Goal: Transaction & Acquisition: Purchase product/service

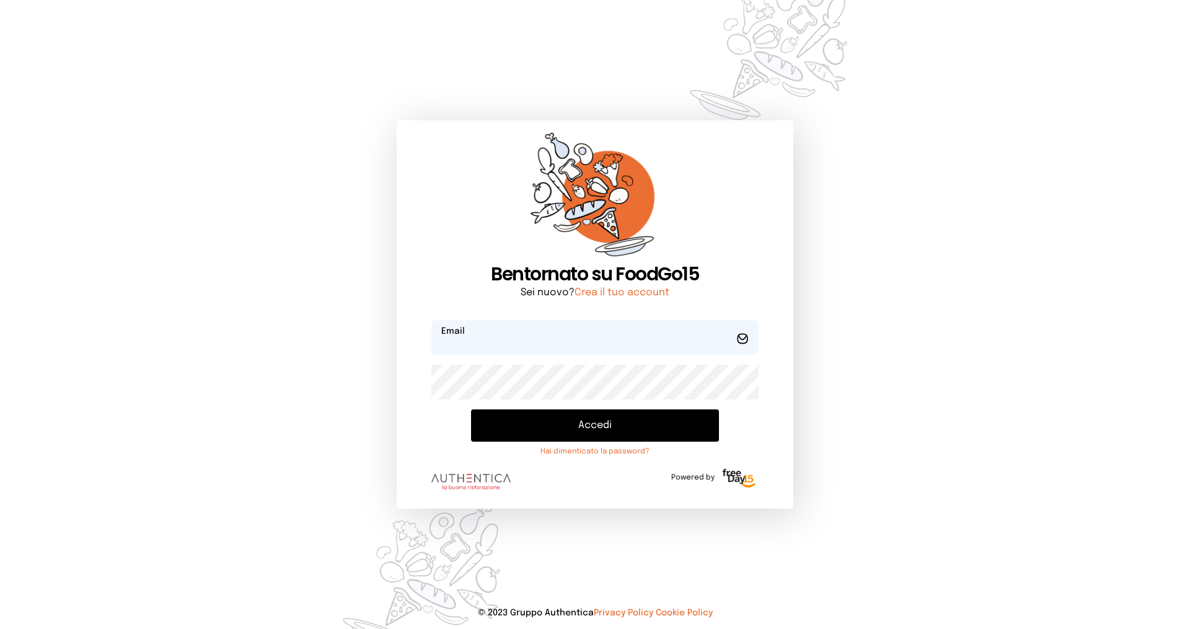
type input "**********"
click at [606, 428] on button "Accedi" at bounding box center [595, 425] width 248 height 32
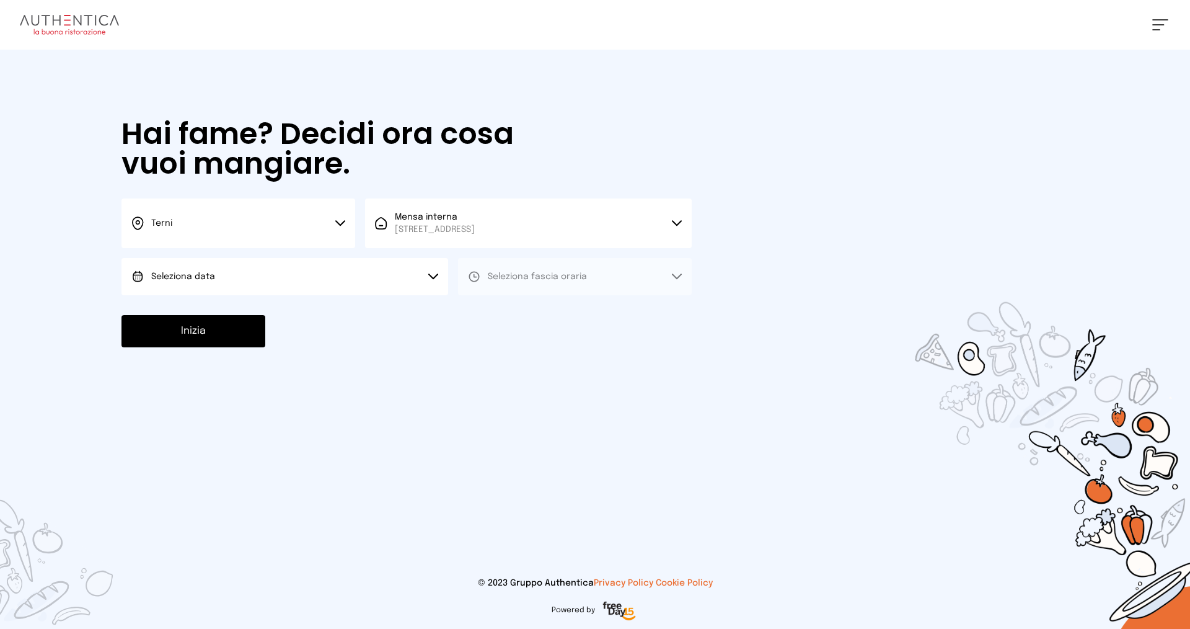
click at [336, 221] on button "Terni" at bounding box center [238, 223] width 234 height 50
click at [267, 271] on li "Terni" at bounding box center [238, 264] width 234 height 33
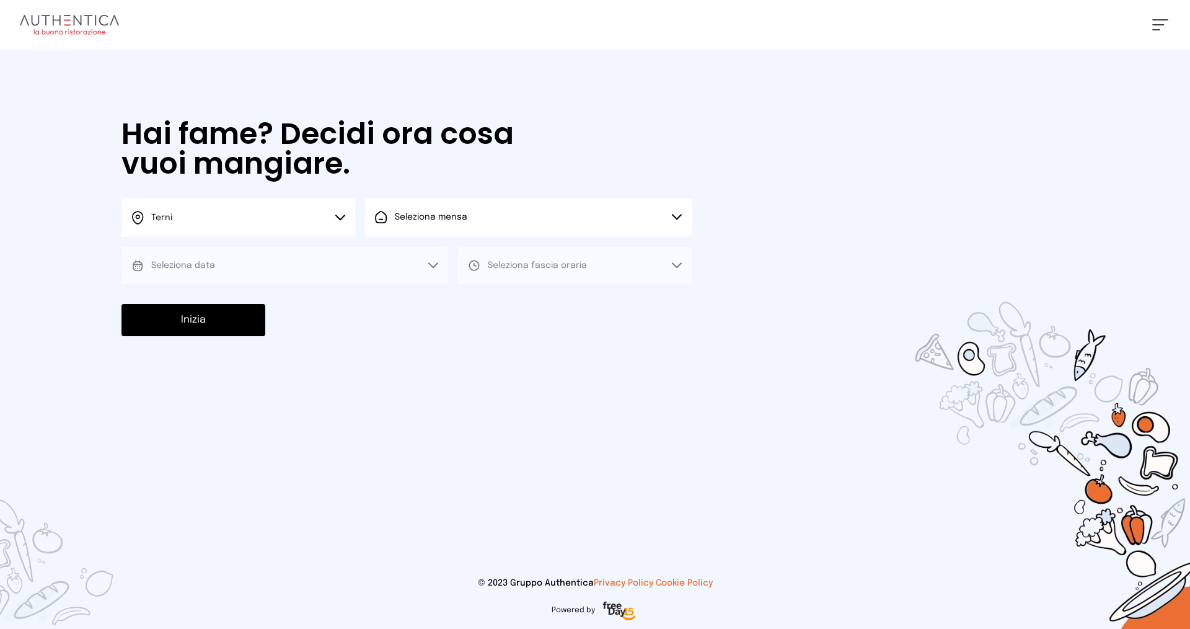
click at [469, 213] on button "Seleziona mensa" at bounding box center [528, 216] width 327 height 37
click at [453, 265] on span "[STREET_ADDRESS]" at bounding box center [435, 264] width 80 height 12
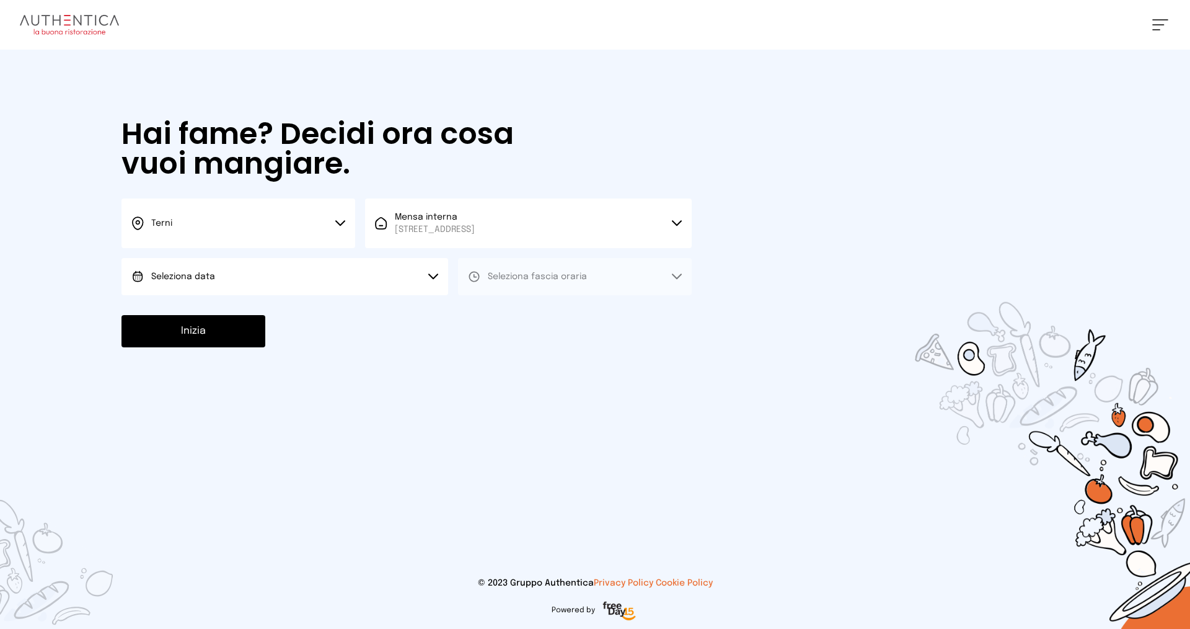
click at [274, 283] on button "Seleziona data" at bounding box center [284, 276] width 327 height 37
click at [229, 316] on li "[DATE], [DATE]" at bounding box center [284, 311] width 327 height 32
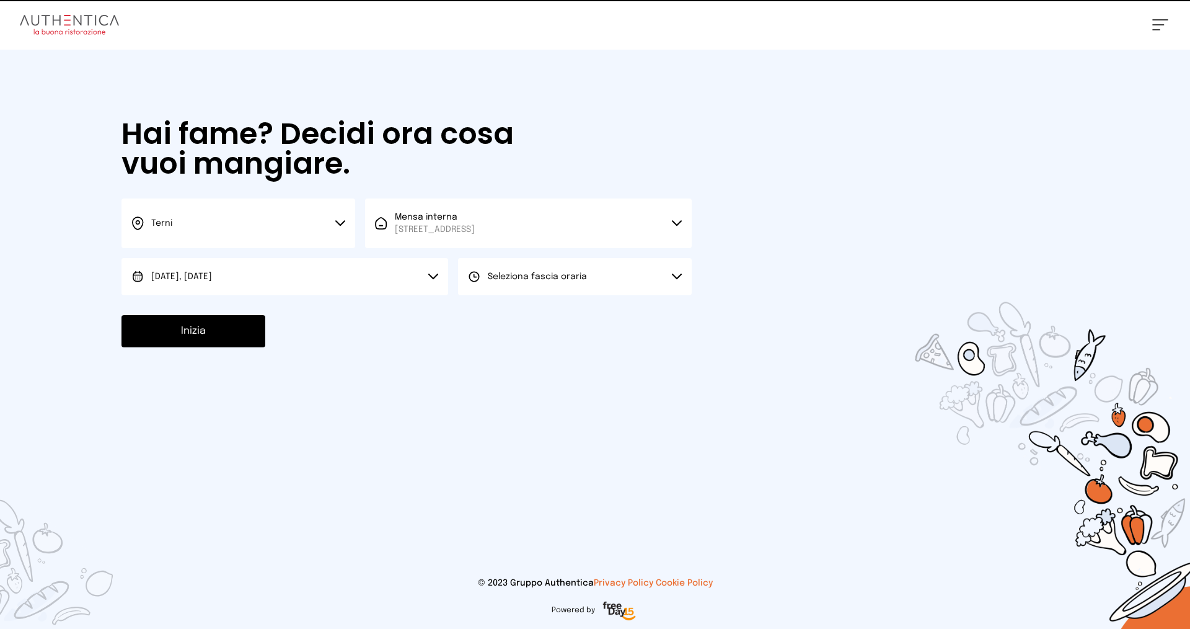
click at [516, 276] on span "Seleziona fascia oraria" at bounding box center [537, 276] width 99 height 9
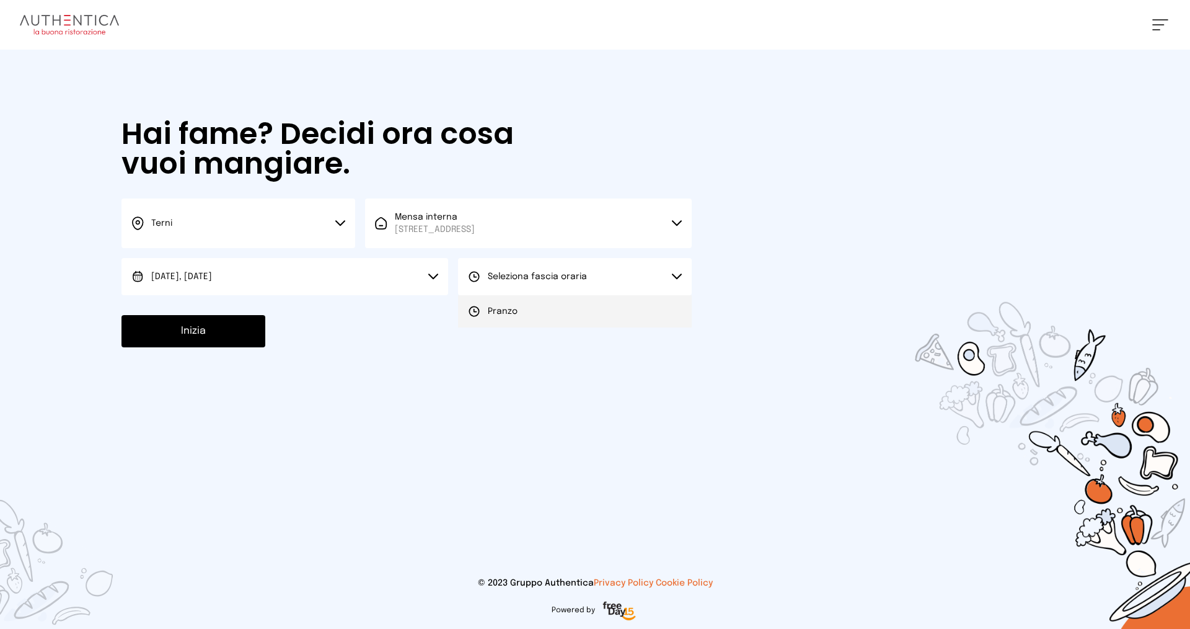
click at [523, 312] on li "Pranzo" at bounding box center [575, 311] width 234 height 32
click at [206, 320] on button "Inizia" at bounding box center [193, 331] width 144 height 32
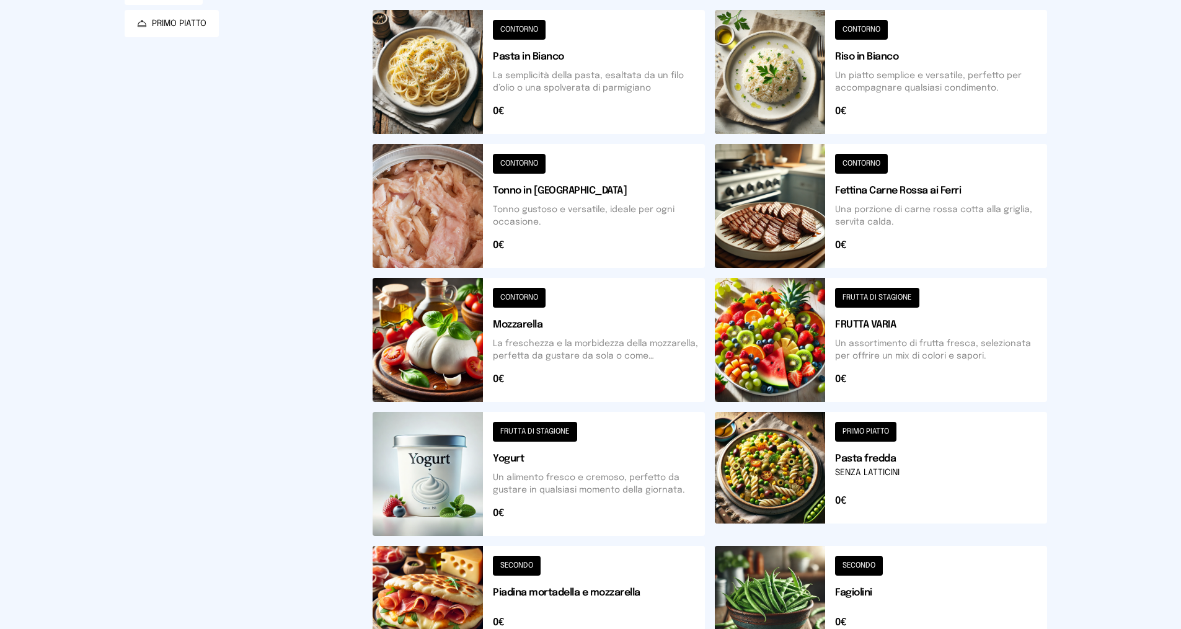
scroll to position [385, 0]
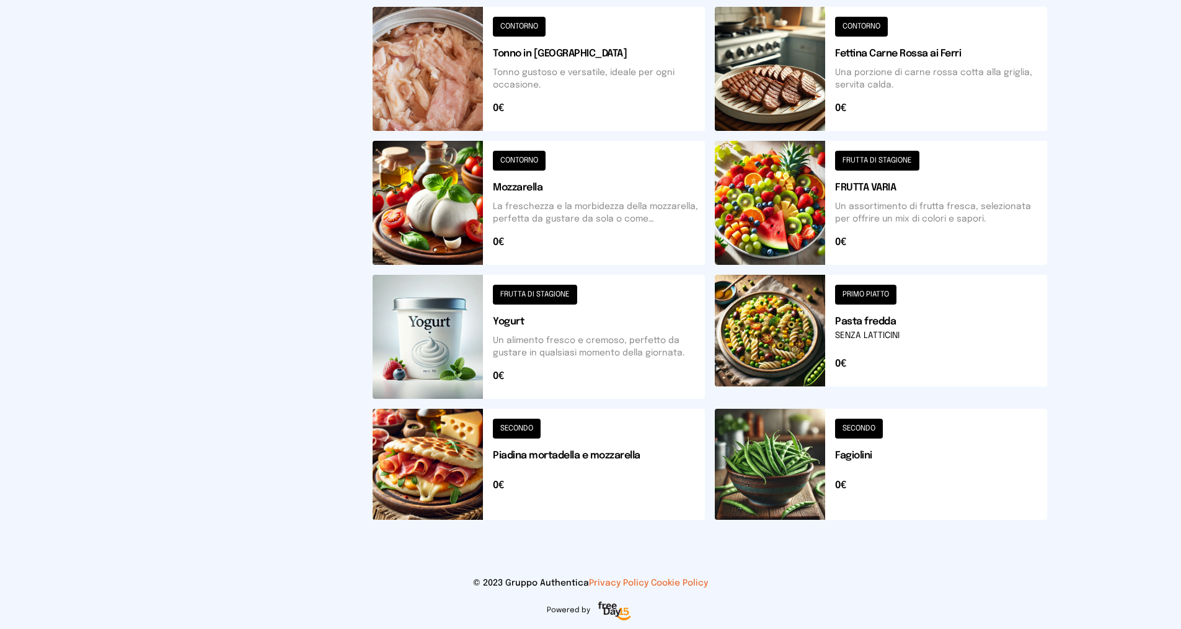
click at [782, 470] on button at bounding box center [881, 463] width 332 height 111
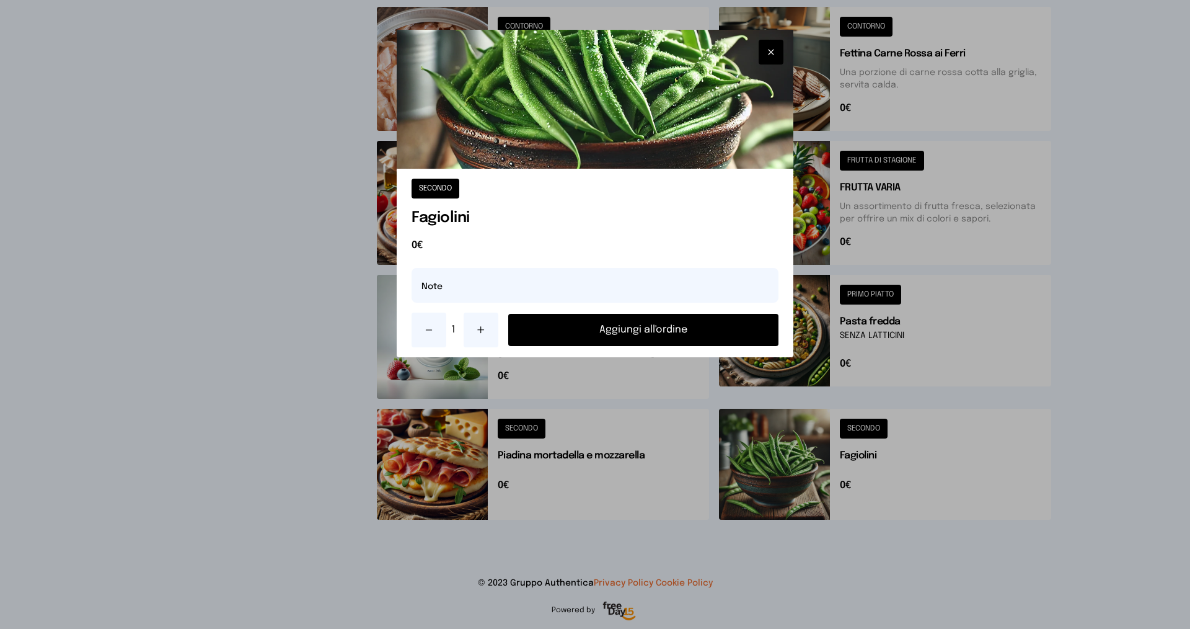
click at [658, 329] on button "Aggiungi all'ordine" at bounding box center [643, 330] width 270 height 32
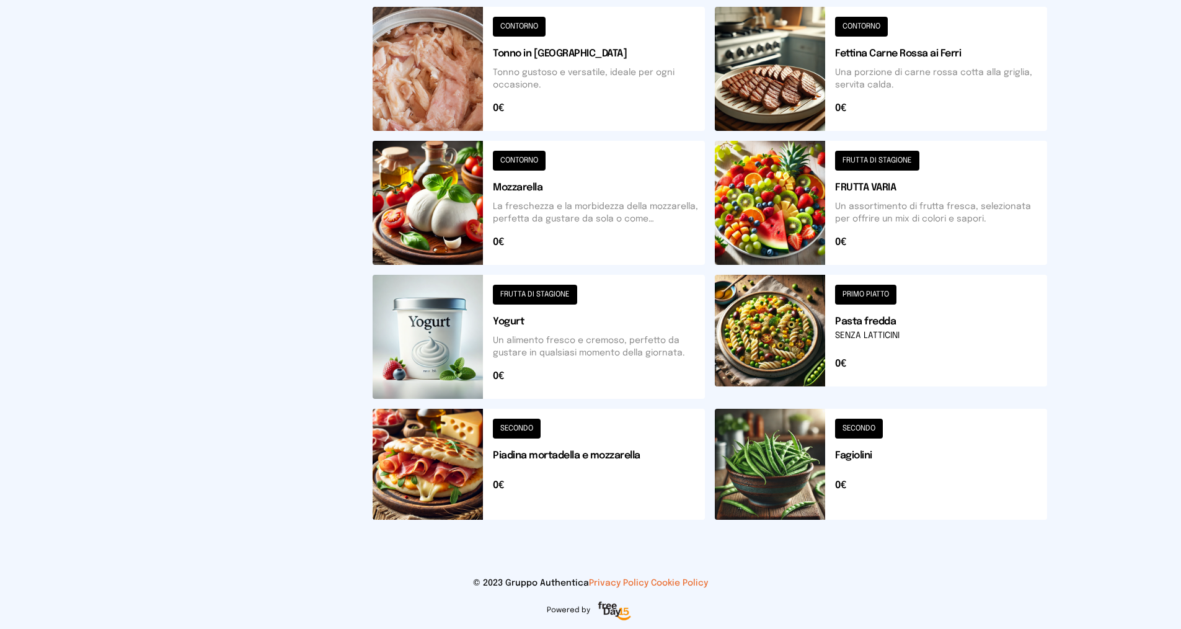
click at [777, 69] on button at bounding box center [881, 69] width 332 height 124
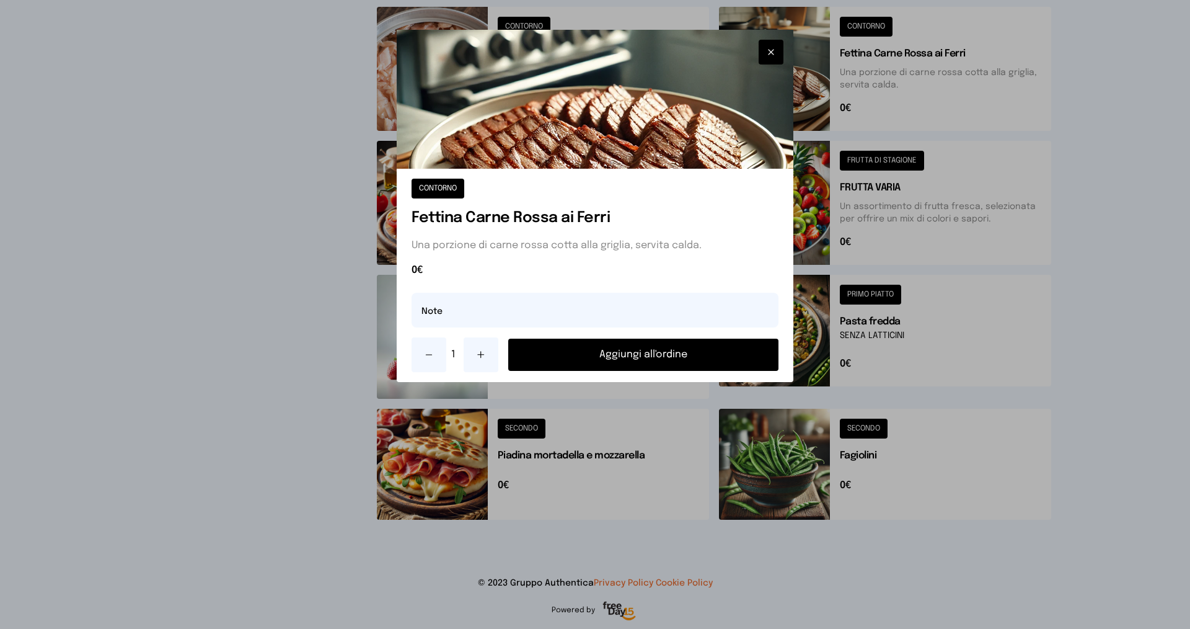
click at [622, 355] on button "Aggiungi all'ordine" at bounding box center [643, 354] width 270 height 32
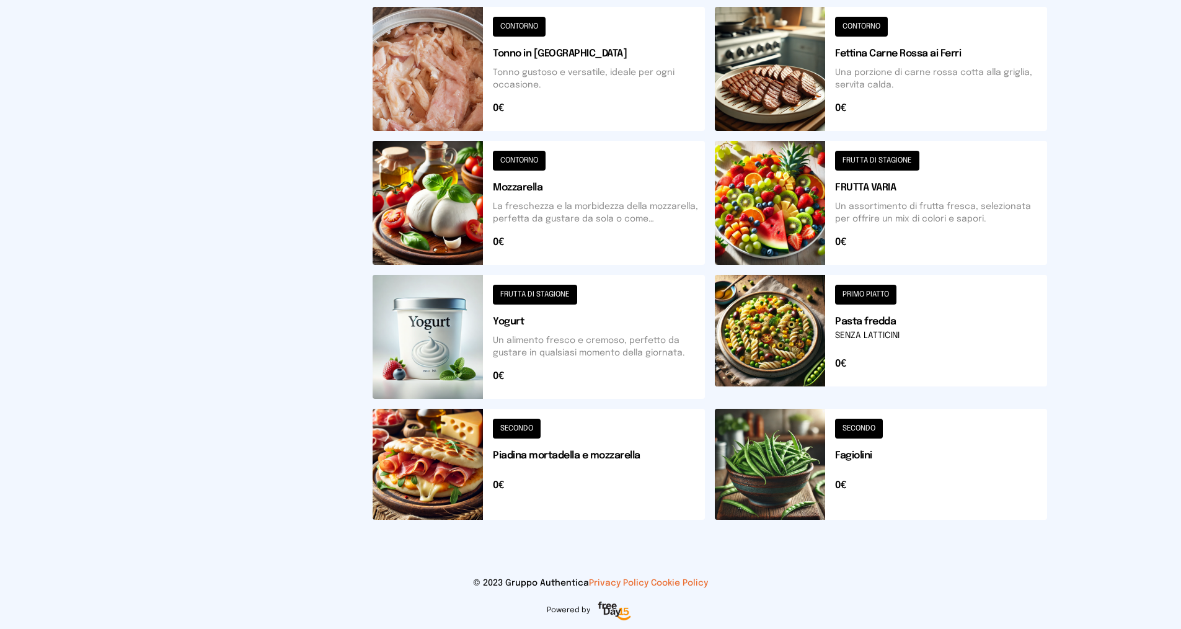
click at [761, 224] on button at bounding box center [881, 203] width 332 height 124
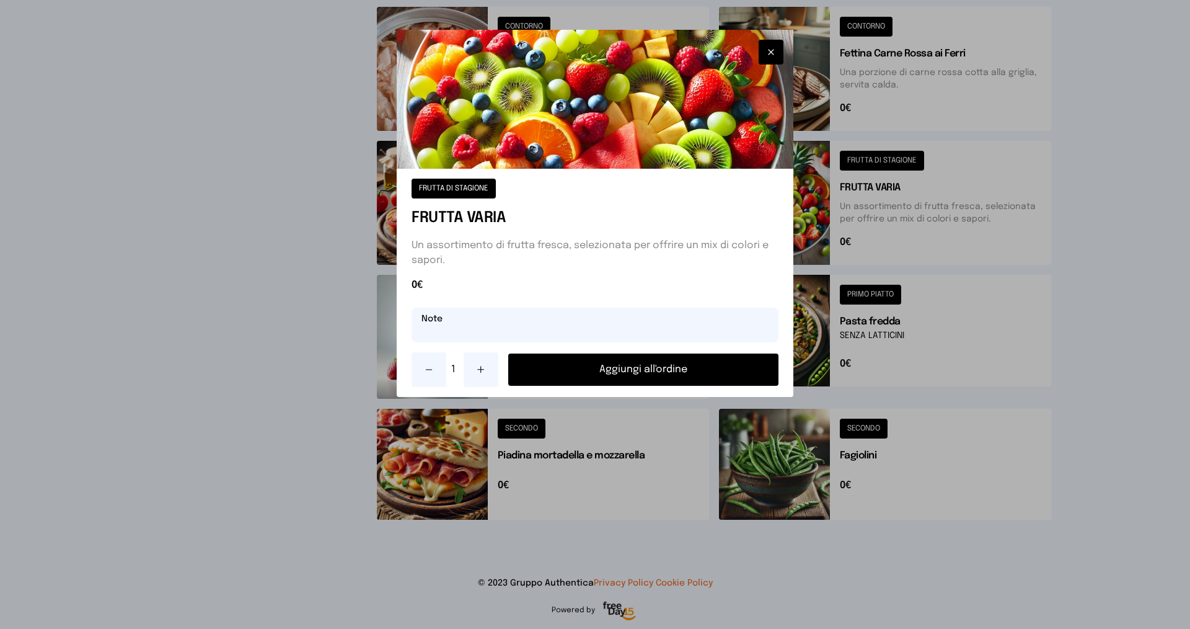
click at [469, 330] on input "text" at bounding box center [595, 324] width 367 height 35
type input "******"
click at [629, 381] on button "Aggiungi all'ordine" at bounding box center [643, 369] width 270 height 32
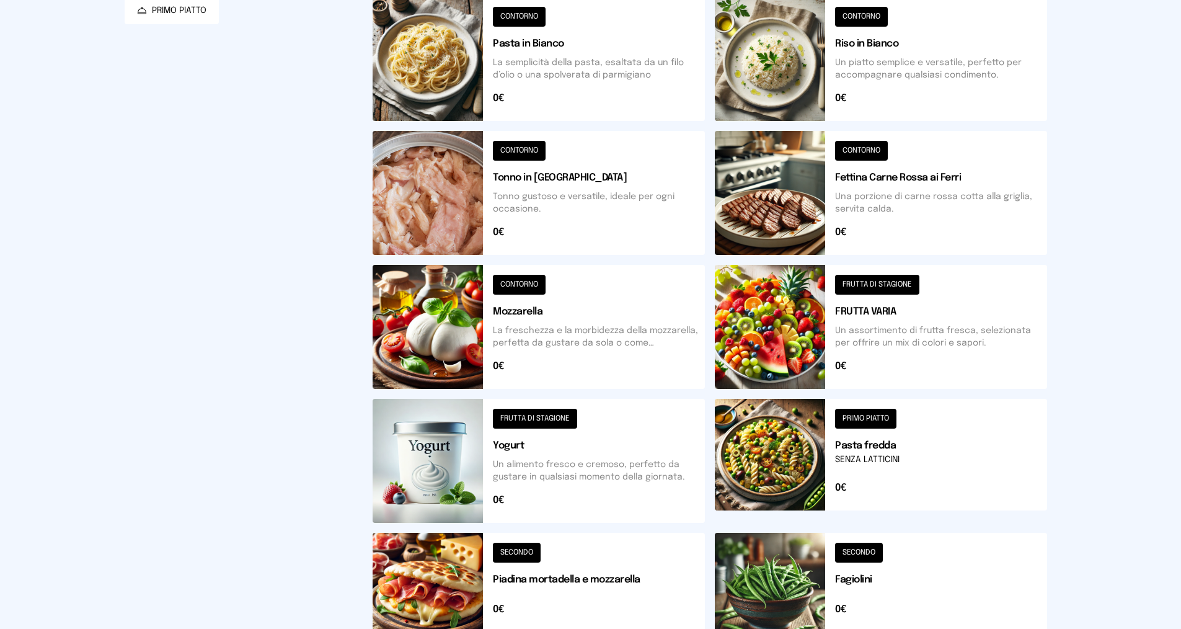
scroll to position [137, 0]
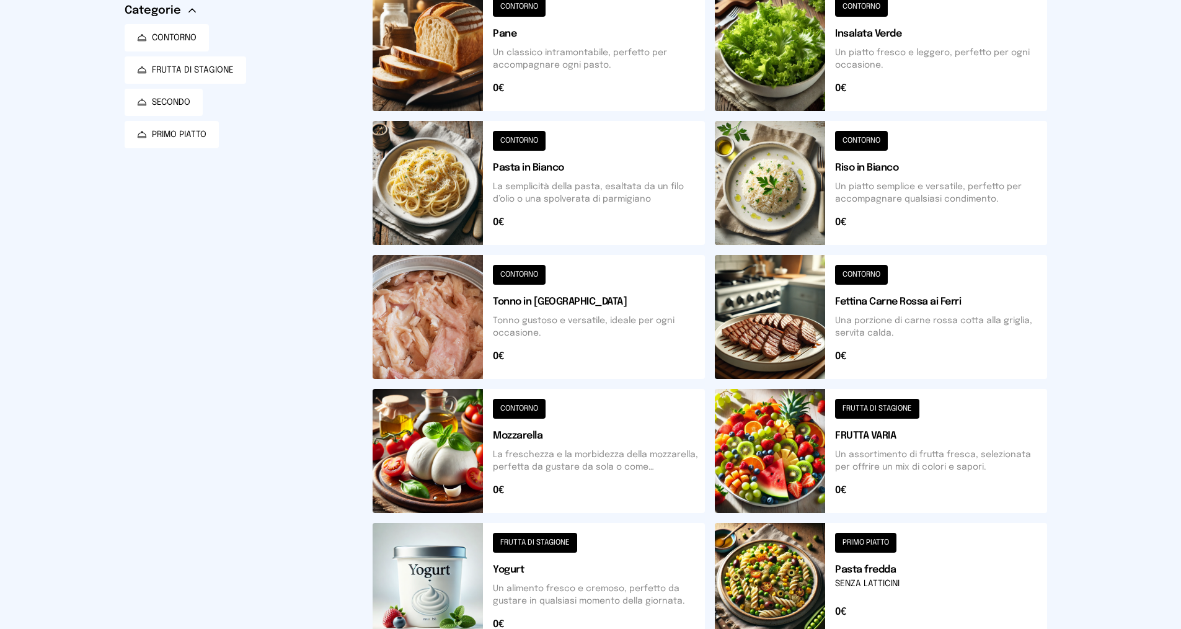
click at [410, 50] on button at bounding box center [539, 49] width 332 height 124
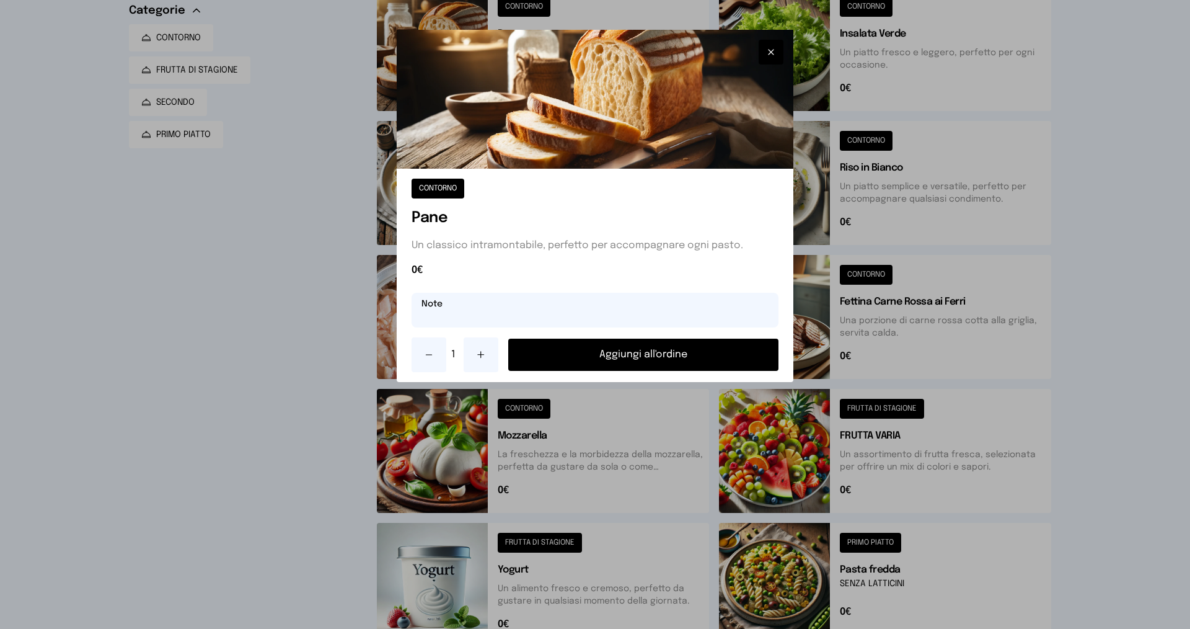
click at [439, 319] on input "text" at bounding box center [595, 310] width 367 height 35
type input "****"
click at [597, 351] on button "Aggiungi all'ordine" at bounding box center [643, 354] width 270 height 32
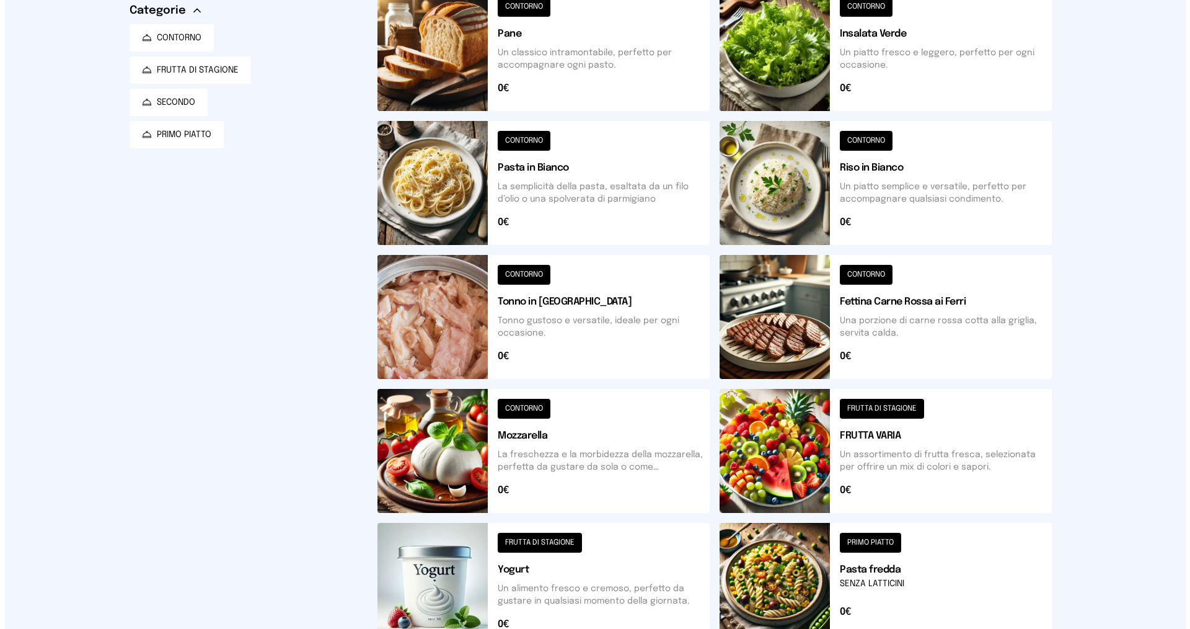
scroll to position [0, 0]
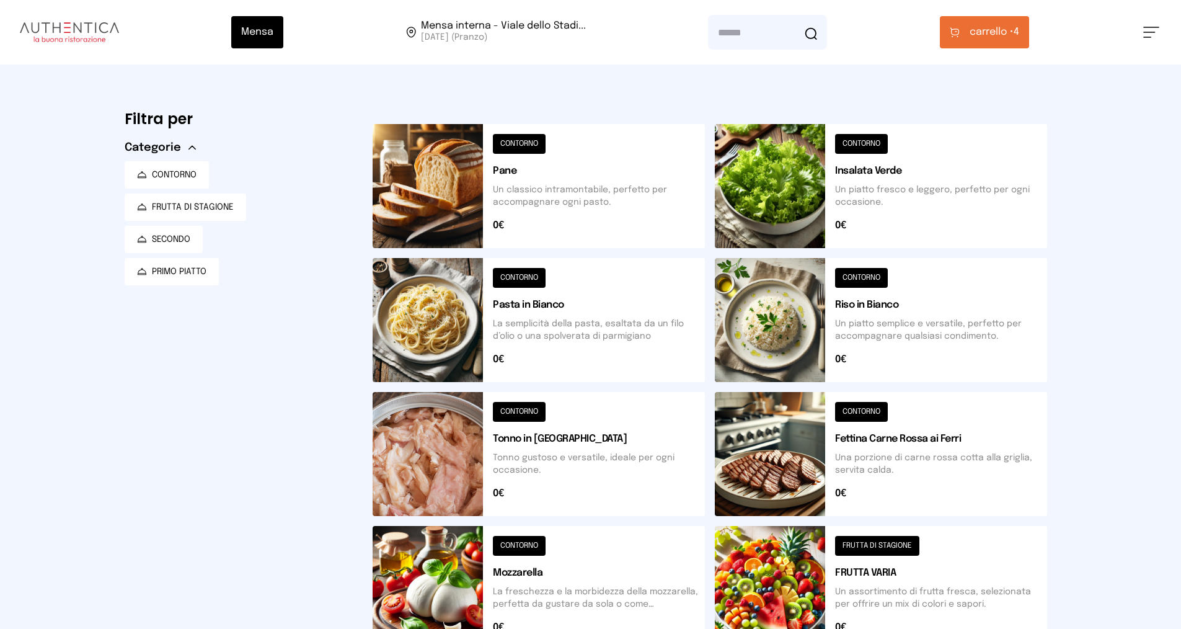
click at [798, 356] on button at bounding box center [881, 320] width 332 height 124
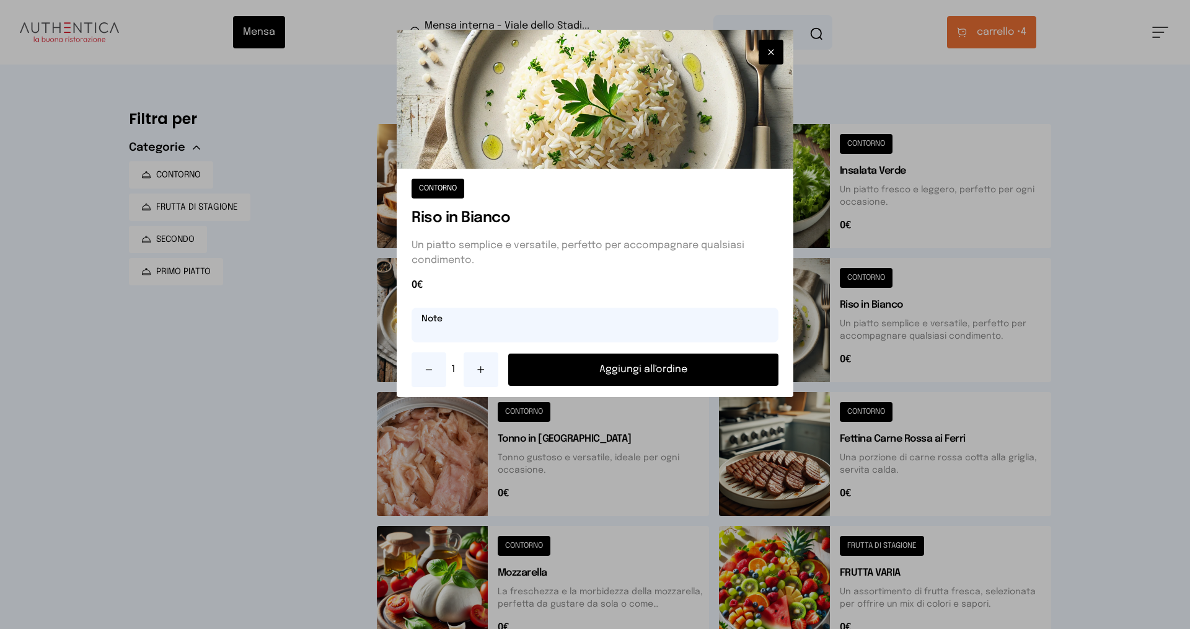
click at [501, 335] on input "text" at bounding box center [595, 324] width 367 height 35
type input "**********"
click at [568, 372] on button "Aggiungi all'ordine" at bounding box center [643, 369] width 270 height 32
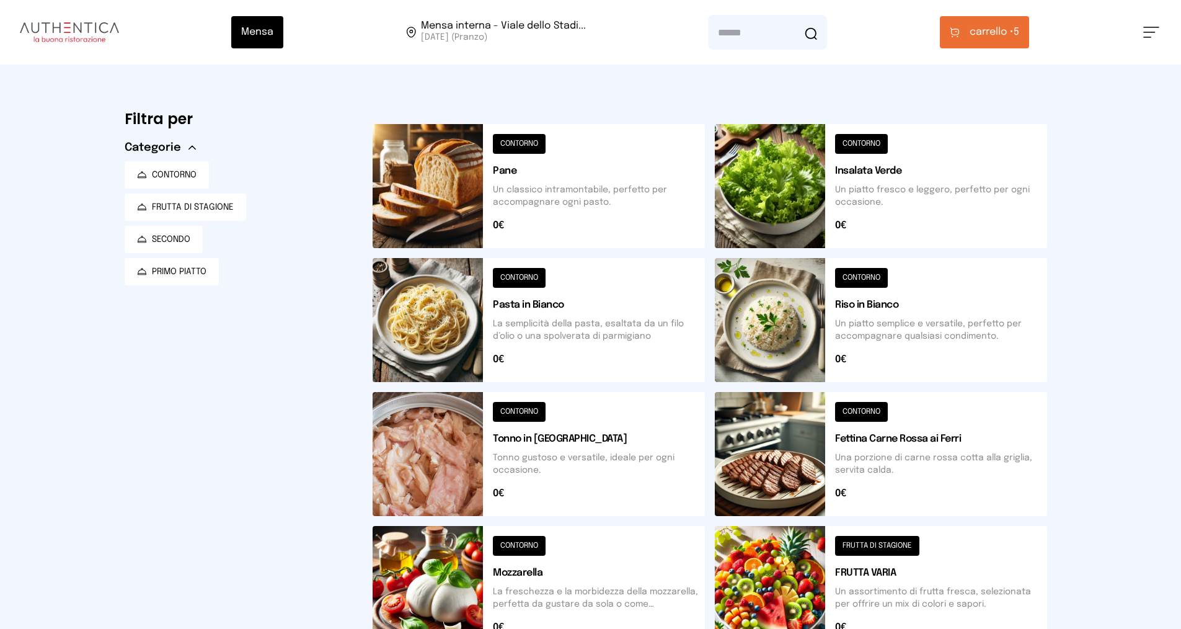
click at [985, 44] on button "carrello • 5" at bounding box center [984, 32] width 89 height 32
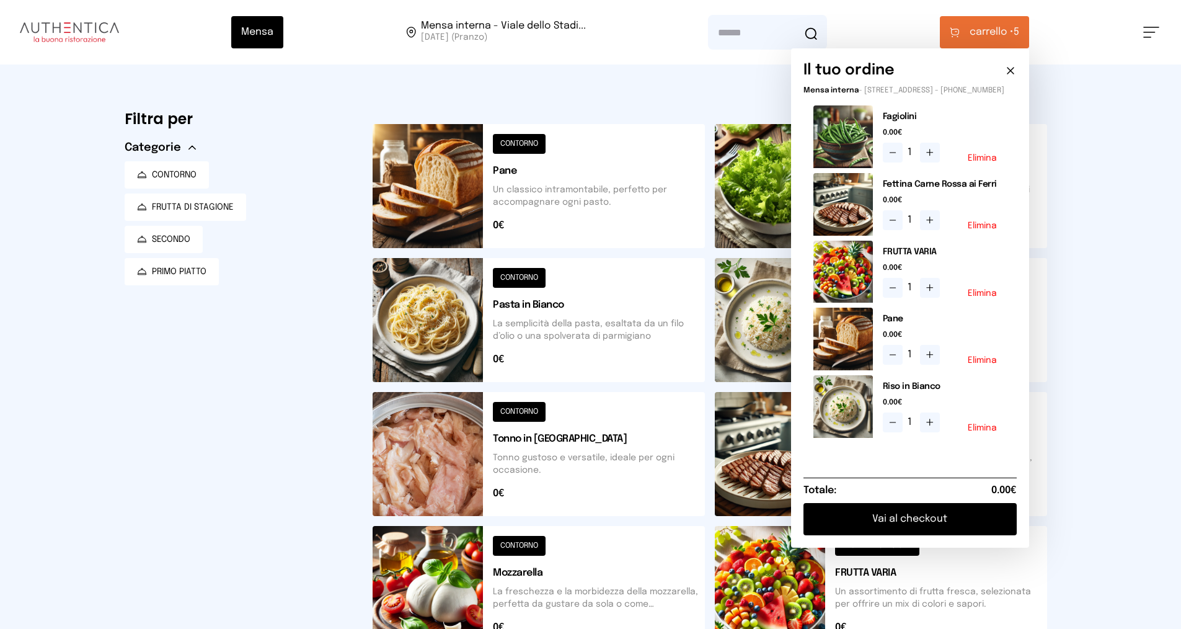
click at [945, 530] on button "Vai al checkout" at bounding box center [909, 519] width 213 height 32
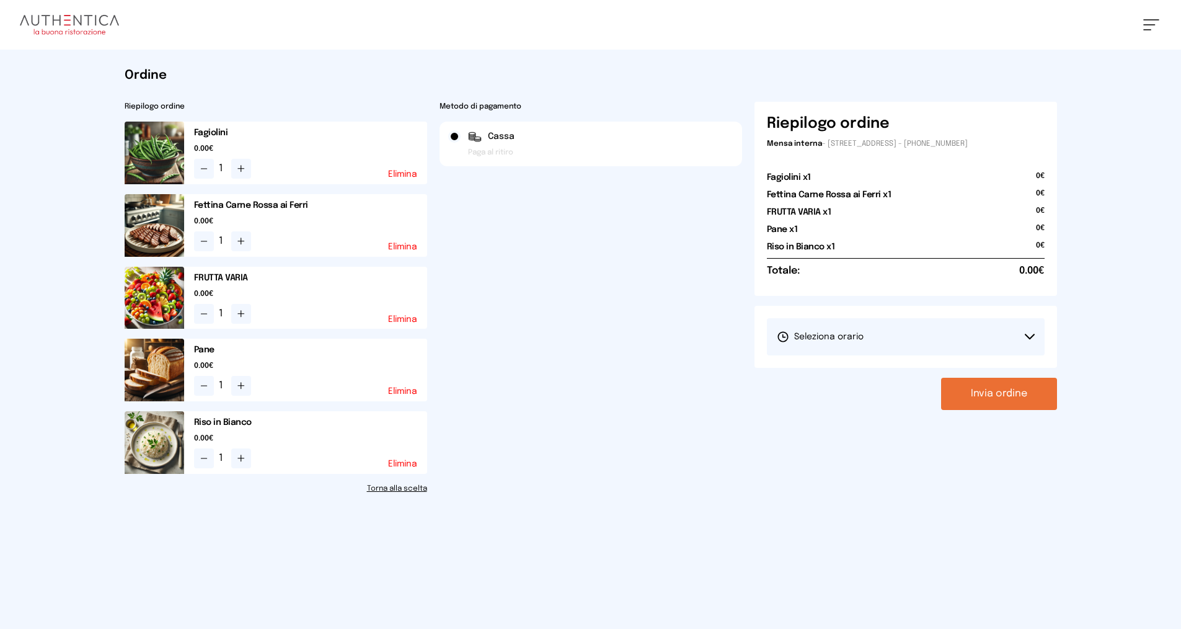
click at [1028, 330] on button "Seleziona orario" at bounding box center [906, 336] width 278 height 37
click at [837, 369] on span "1° Turno (13:00 - 15:00)" at bounding box center [824, 371] width 94 height 12
click at [1002, 400] on button "Invia ordine" at bounding box center [999, 393] width 116 height 32
